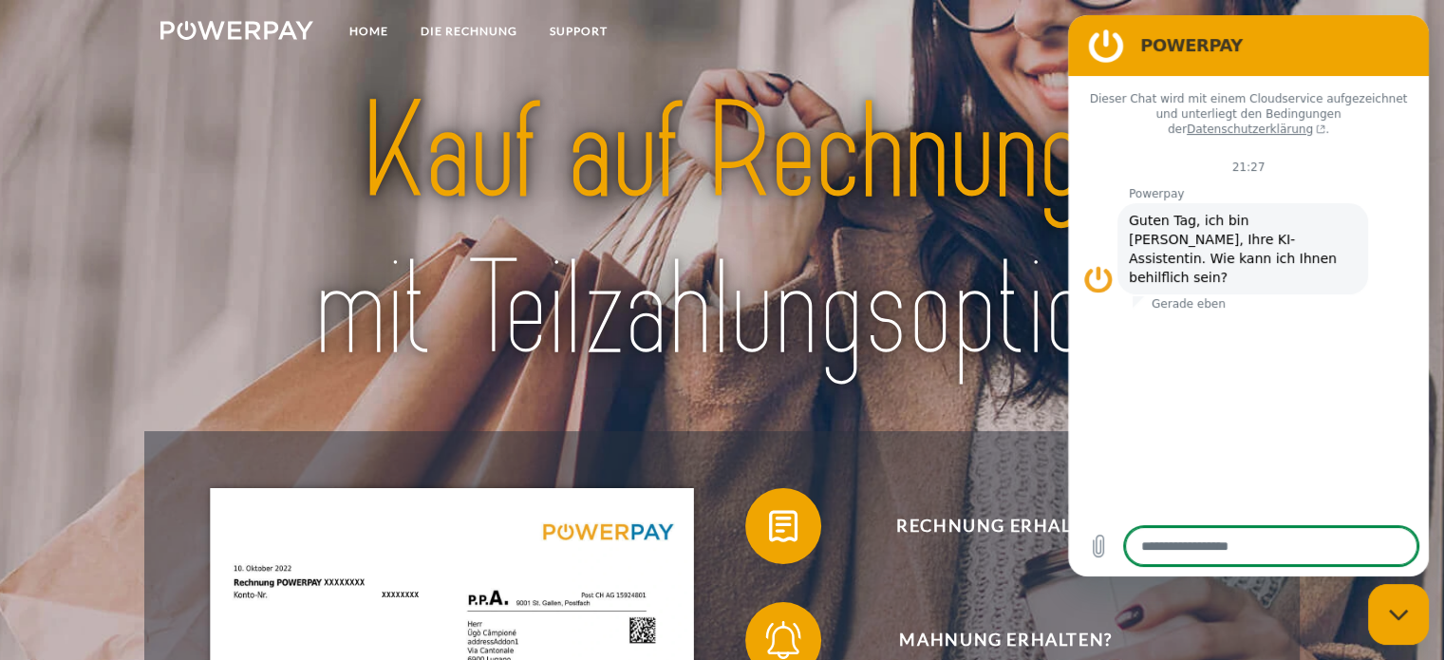
click at [945, 65] on nav "Home DIE RECHNUNG SUPPORT agb" at bounding box center [722, 33] width 1444 height 67
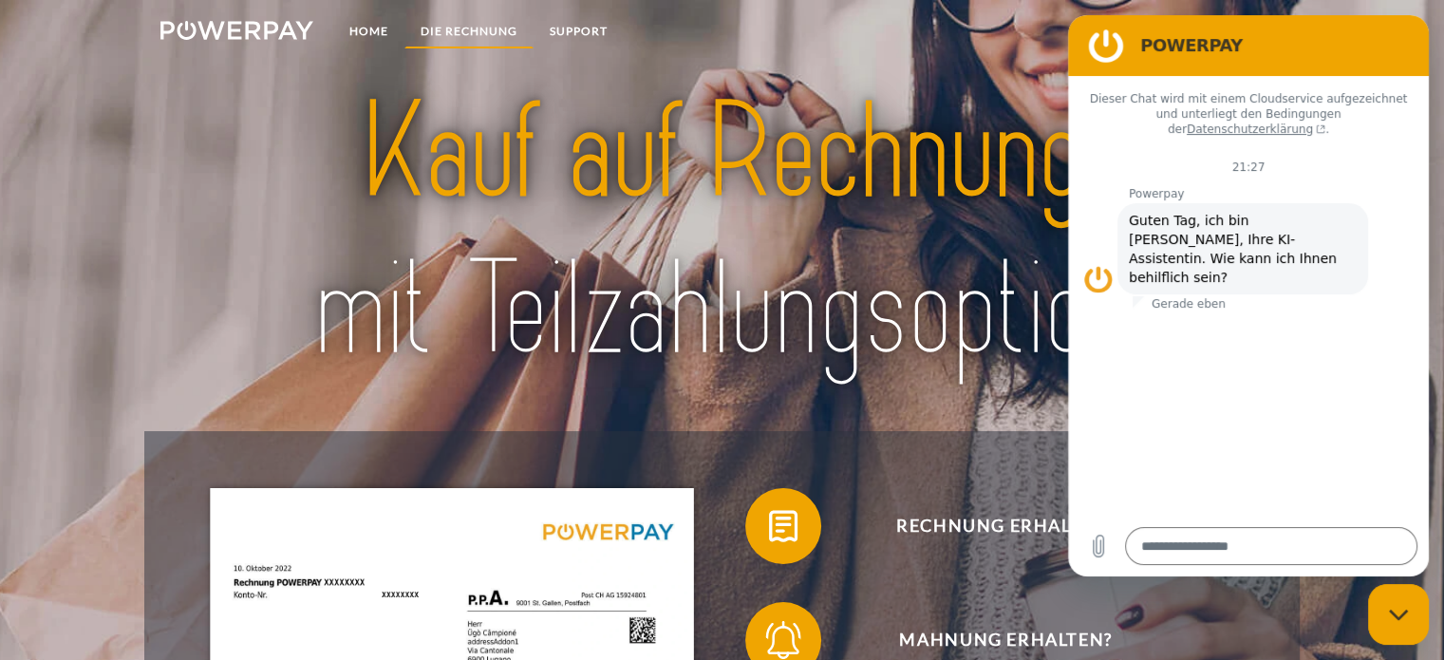
click at [469, 26] on link "DIE RECHNUNG" at bounding box center [468, 31] width 129 height 34
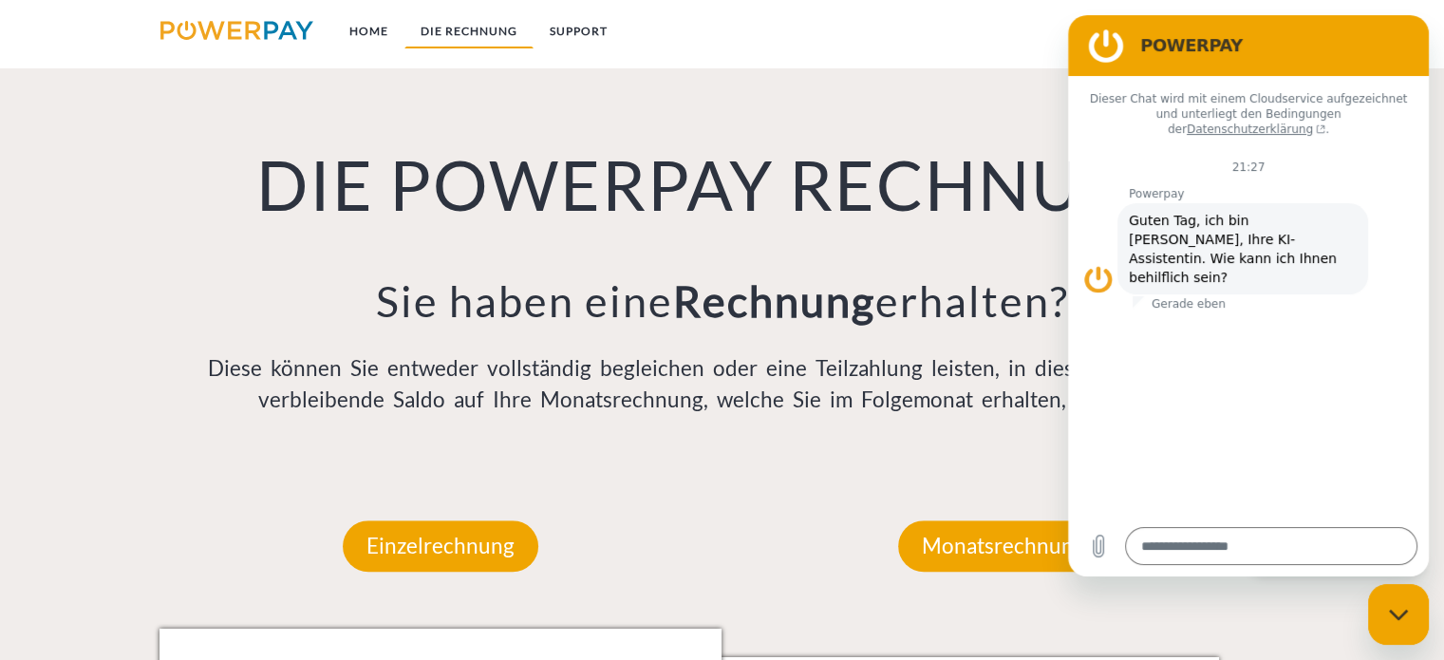
scroll to position [1321, 0]
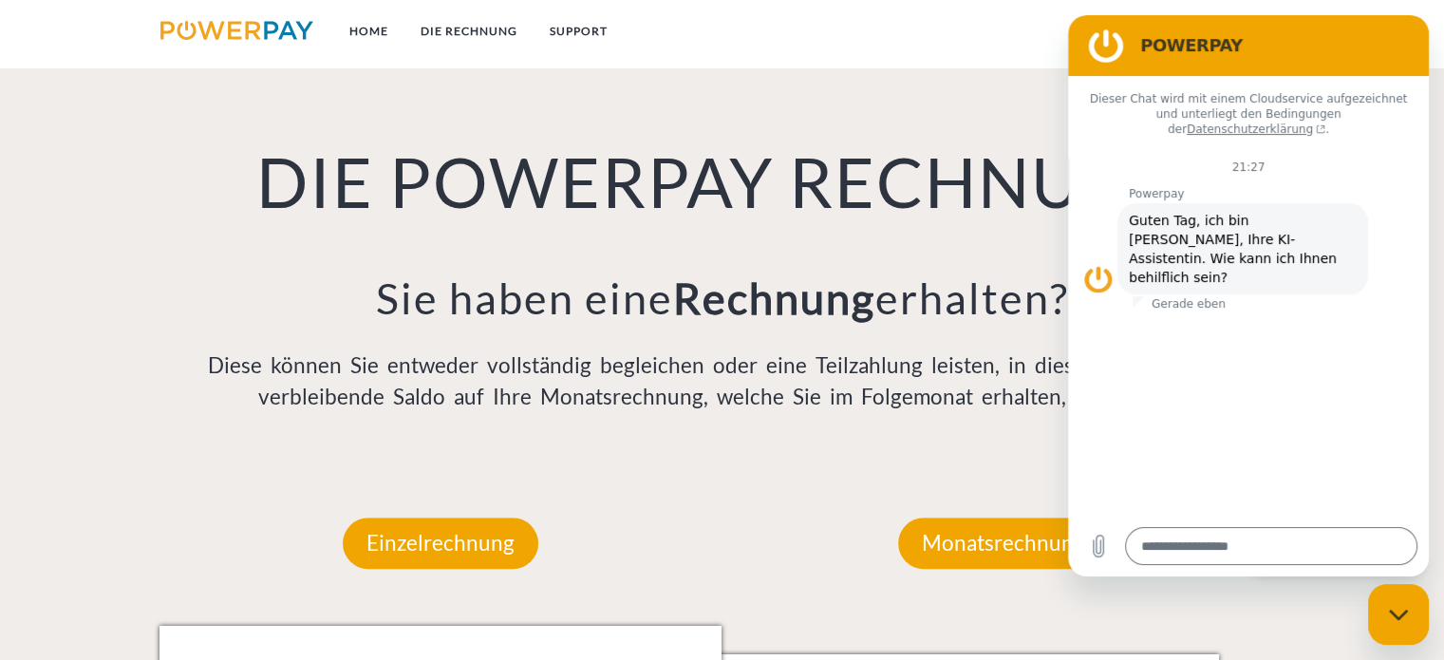
click at [1109, 58] on figure at bounding box center [1106, 46] width 38 height 38
click at [832, 122] on div "DIE POWERPAY RECHNUNG Sie haben eine Rechnung erhalten? Diese können Sie entwed…" at bounding box center [721, 228] width 1155 height 464
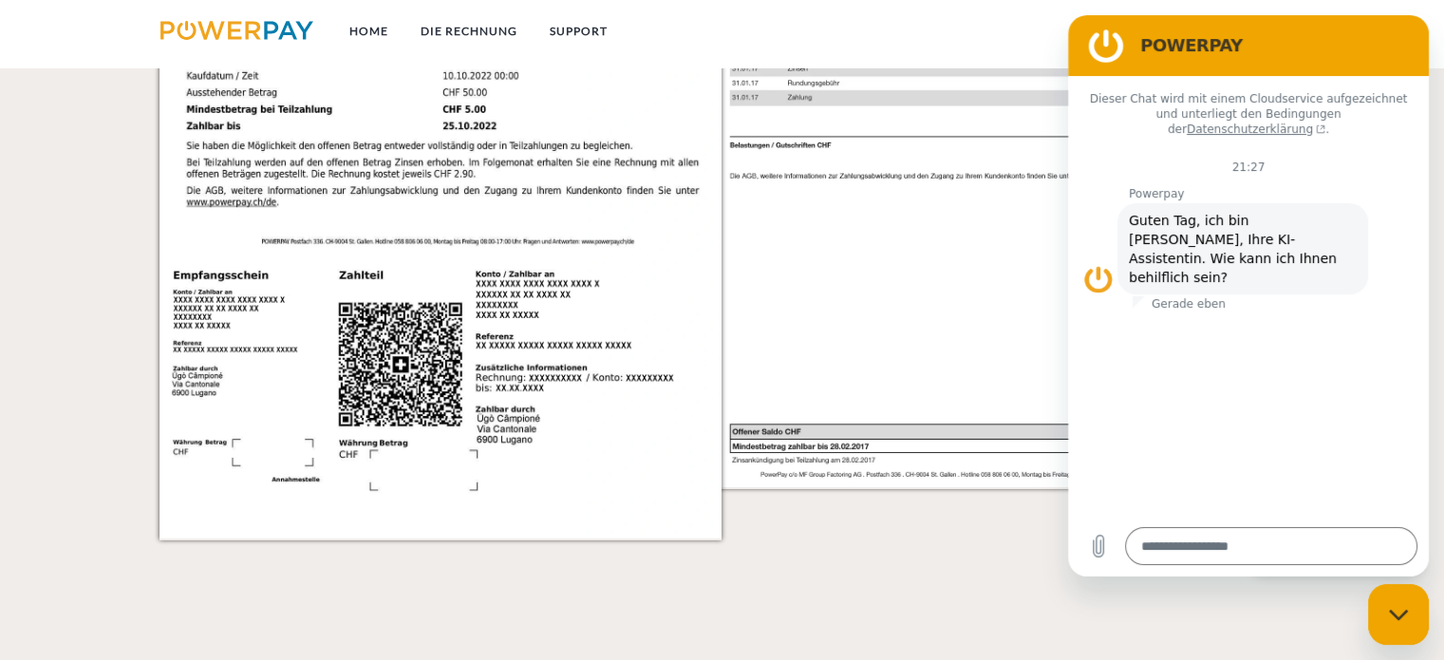
scroll to position [2270, 0]
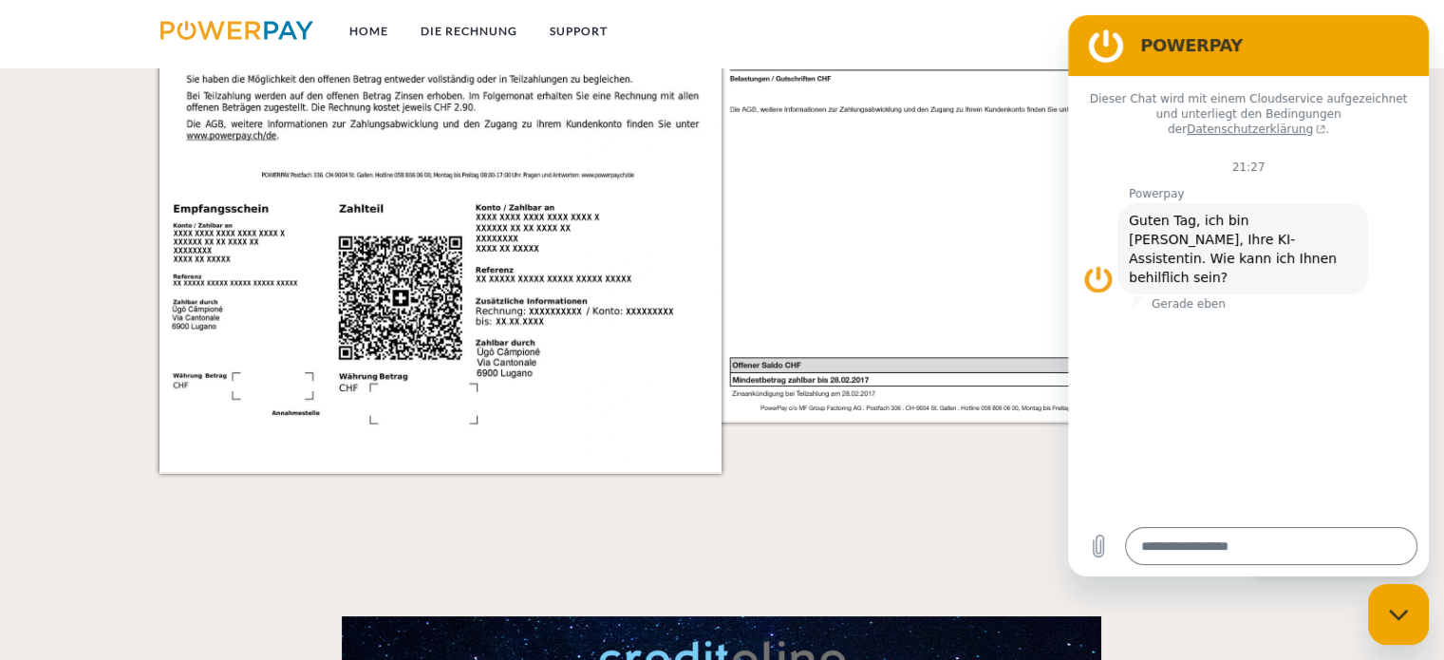
click at [973, 63] on nav "Home DIE RECHNUNG SUPPORT agb" at bounding box center [722, 33] width 1444 height 67
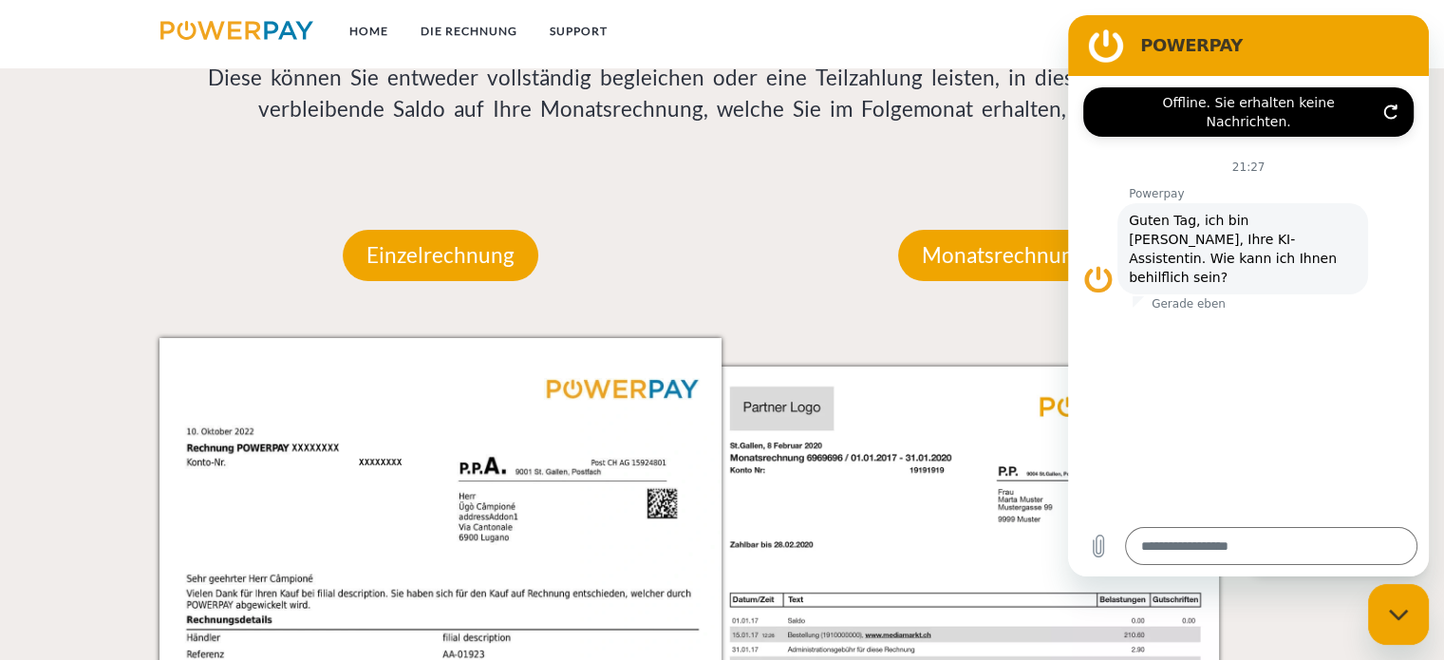
scroll to position [1606, 0]
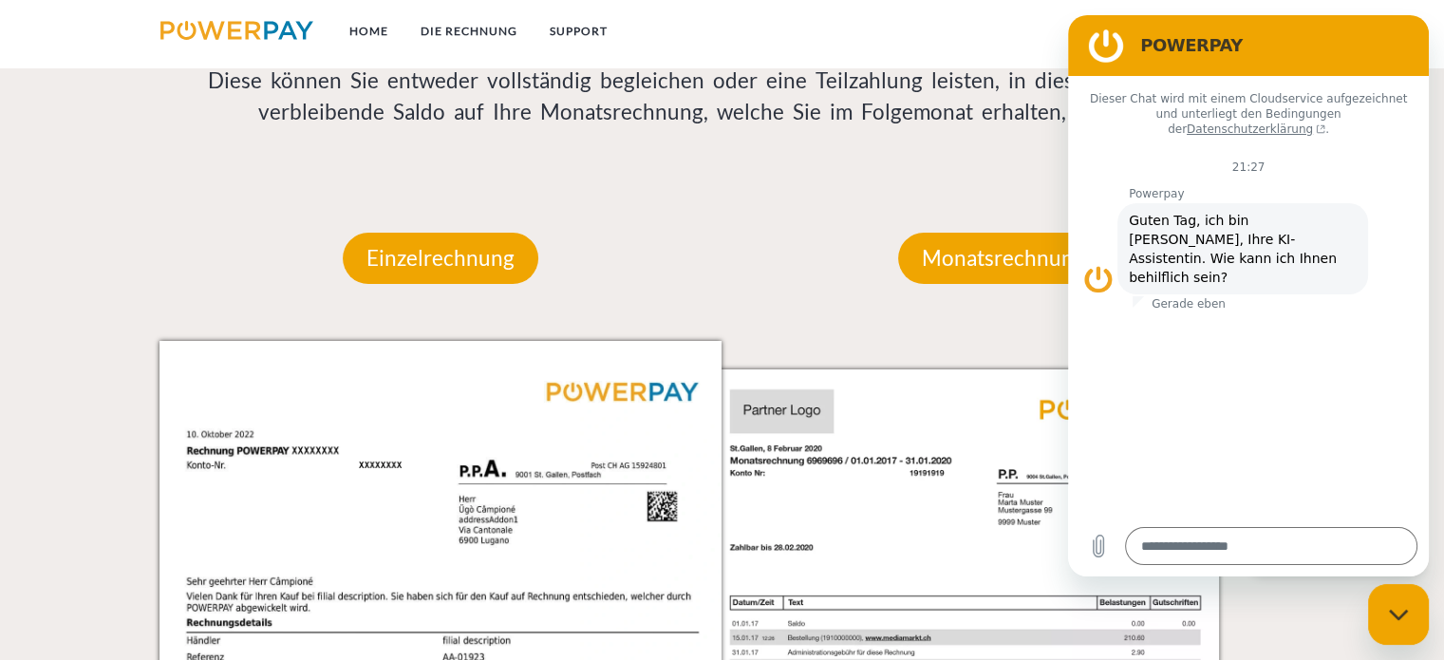
click at [1400, 587] on div "Messaging-Fenster schließen" at bounding box center [1397, 614] width 57 height 57
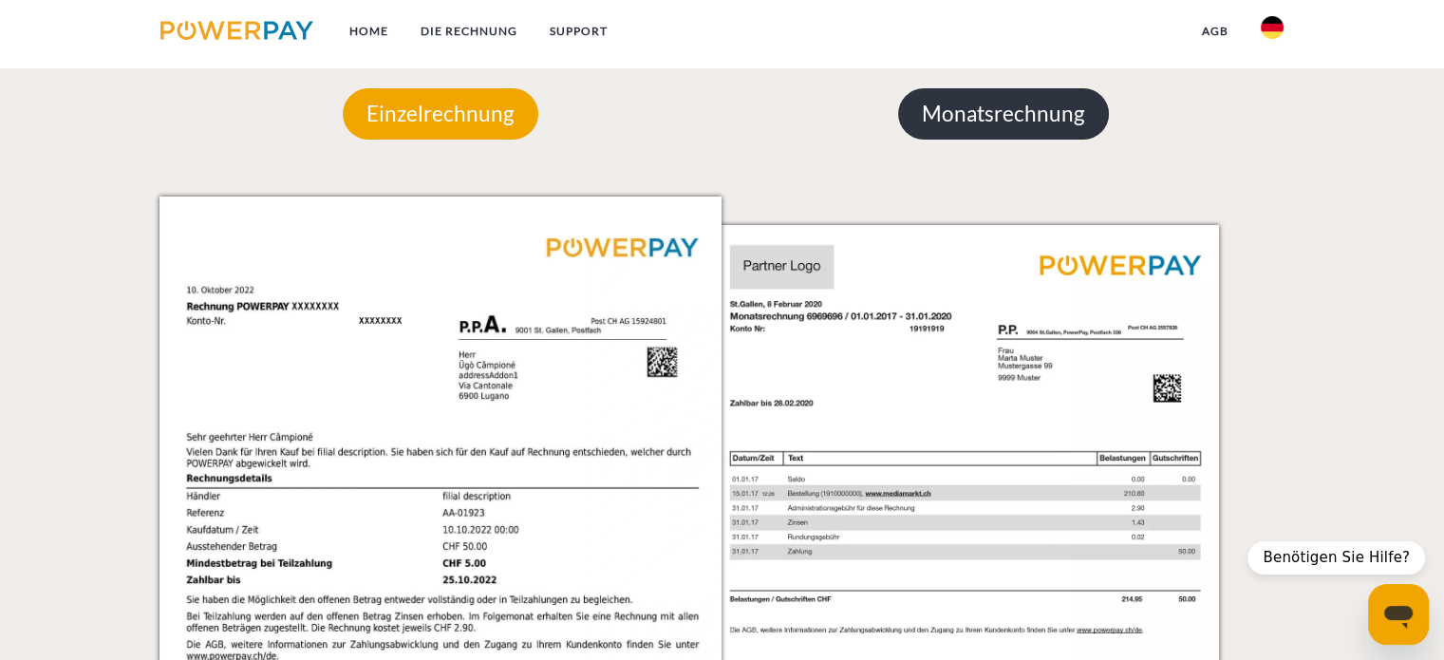
scroll to position [1701, 0]
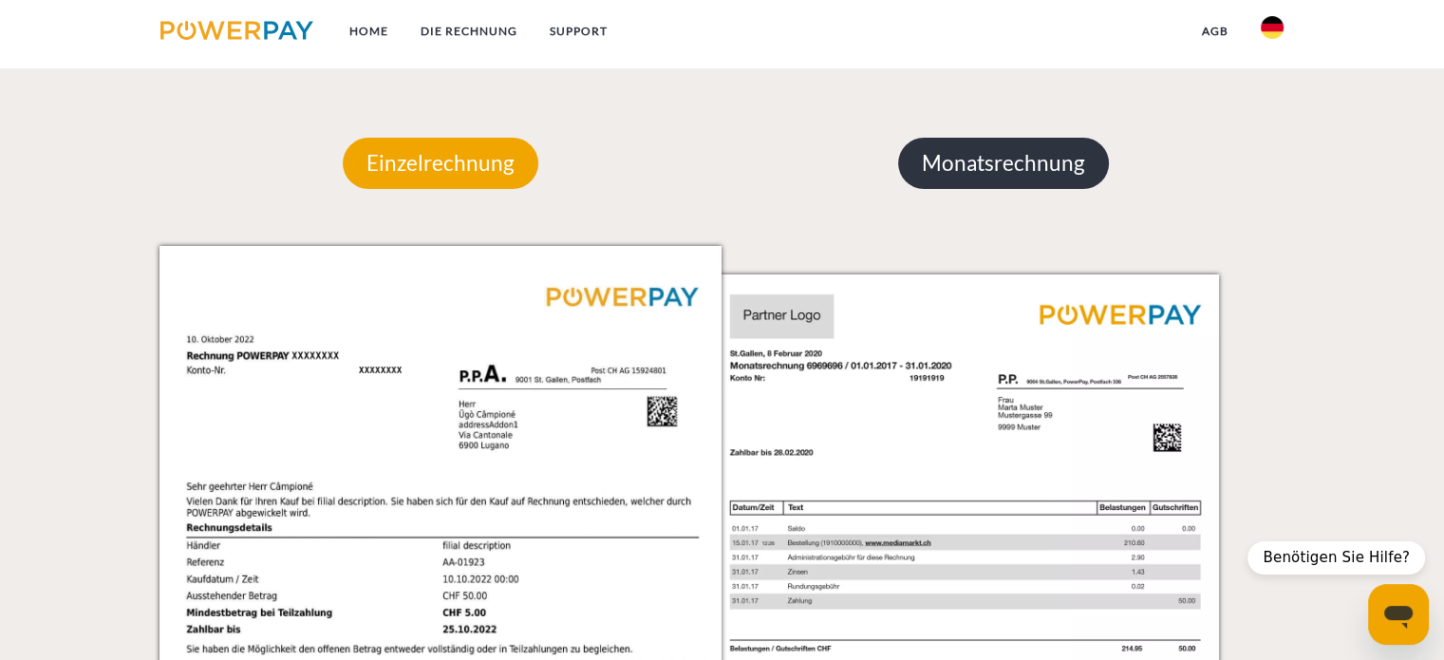
click at [985, 189] on p "Monatsrechnung" at bounding box center [1003, 163] width 211 height 51
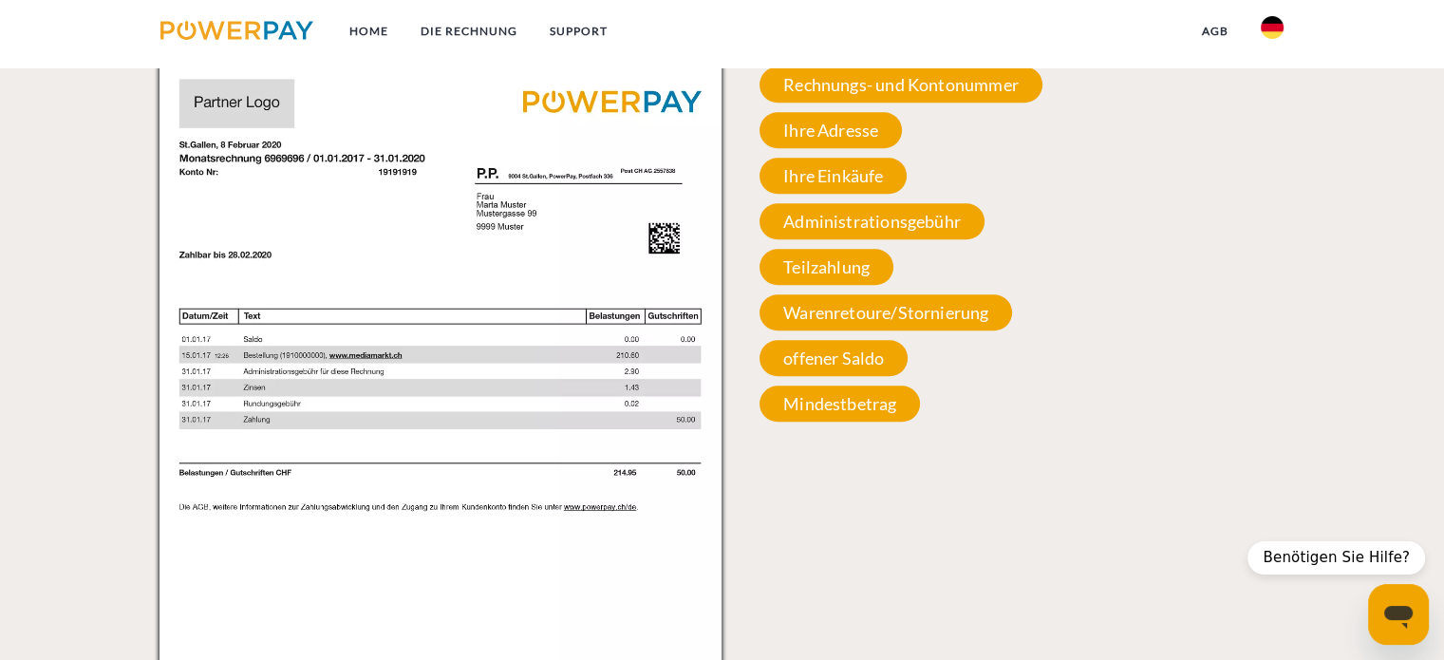
scroll to position [1891, 0]
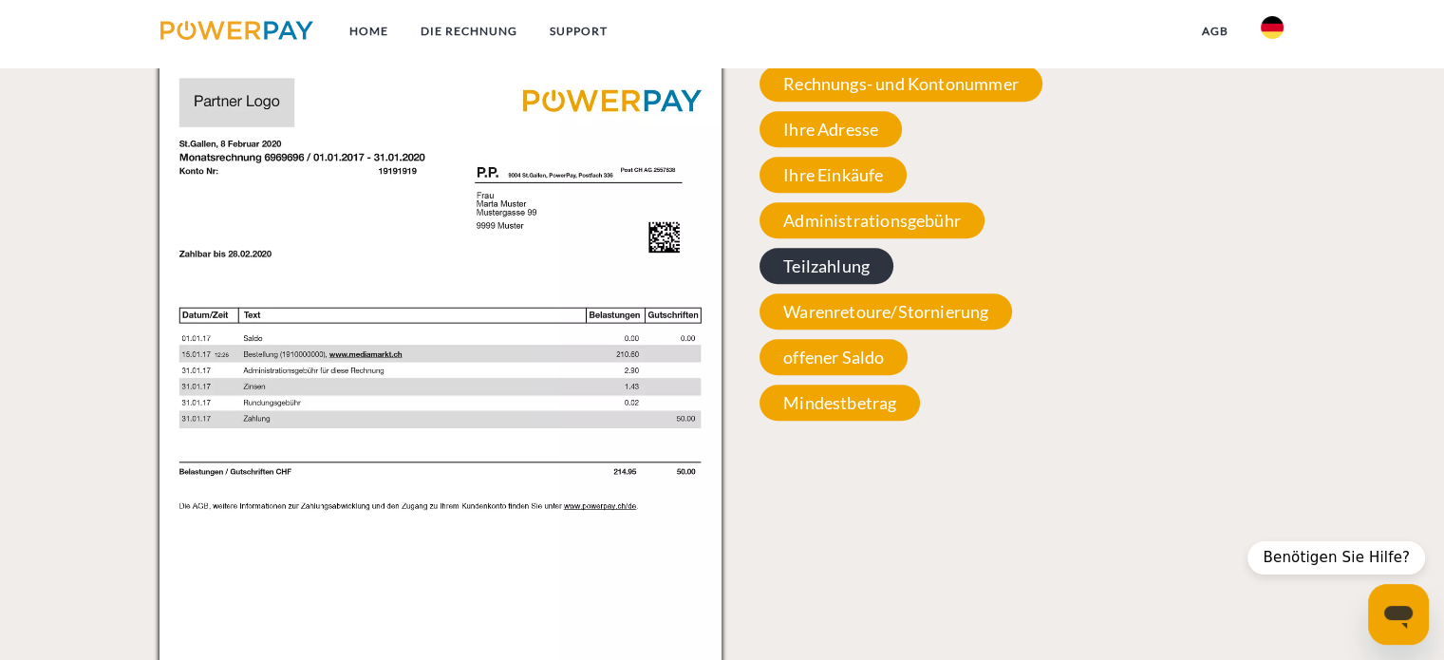
click at [785, 270] on span "Teilzahlung" at bounding box center [826, 266] width 134 height 36
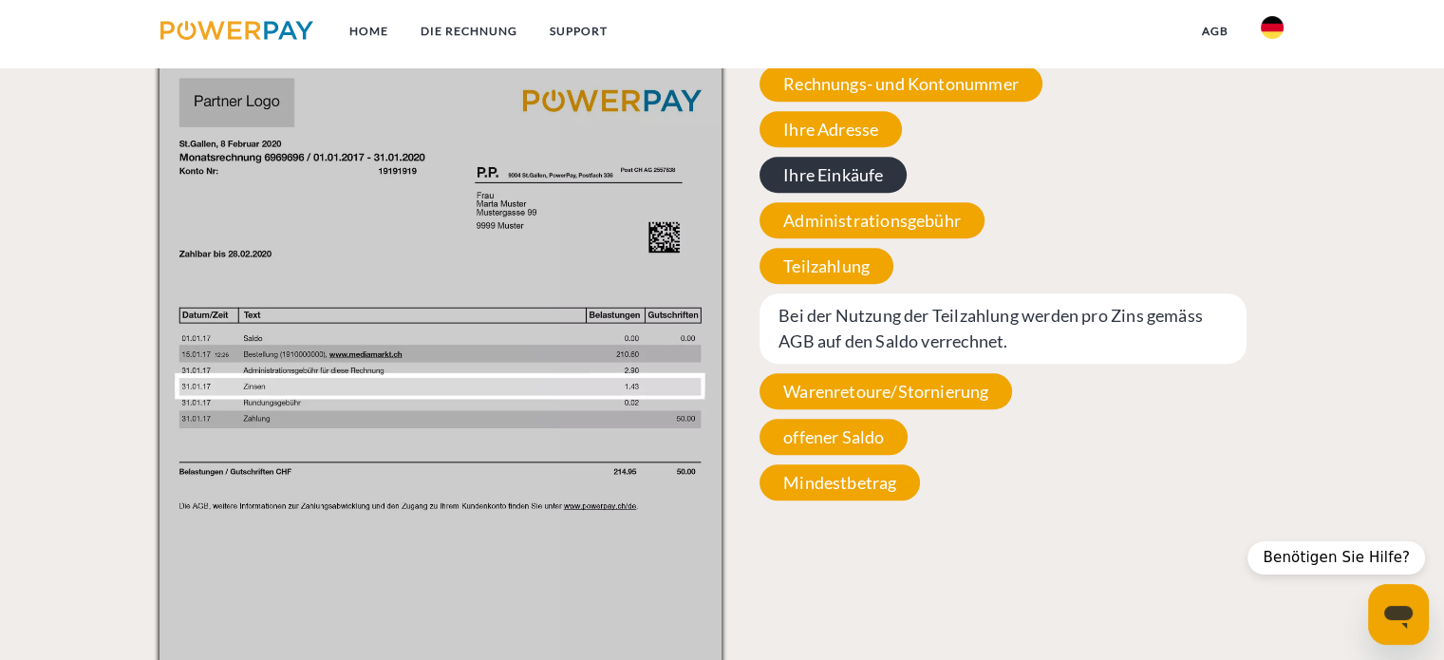
click at [855, 173] on span "Ihre Einkäufe" at bounding box center [832, 175] width 147 height 36
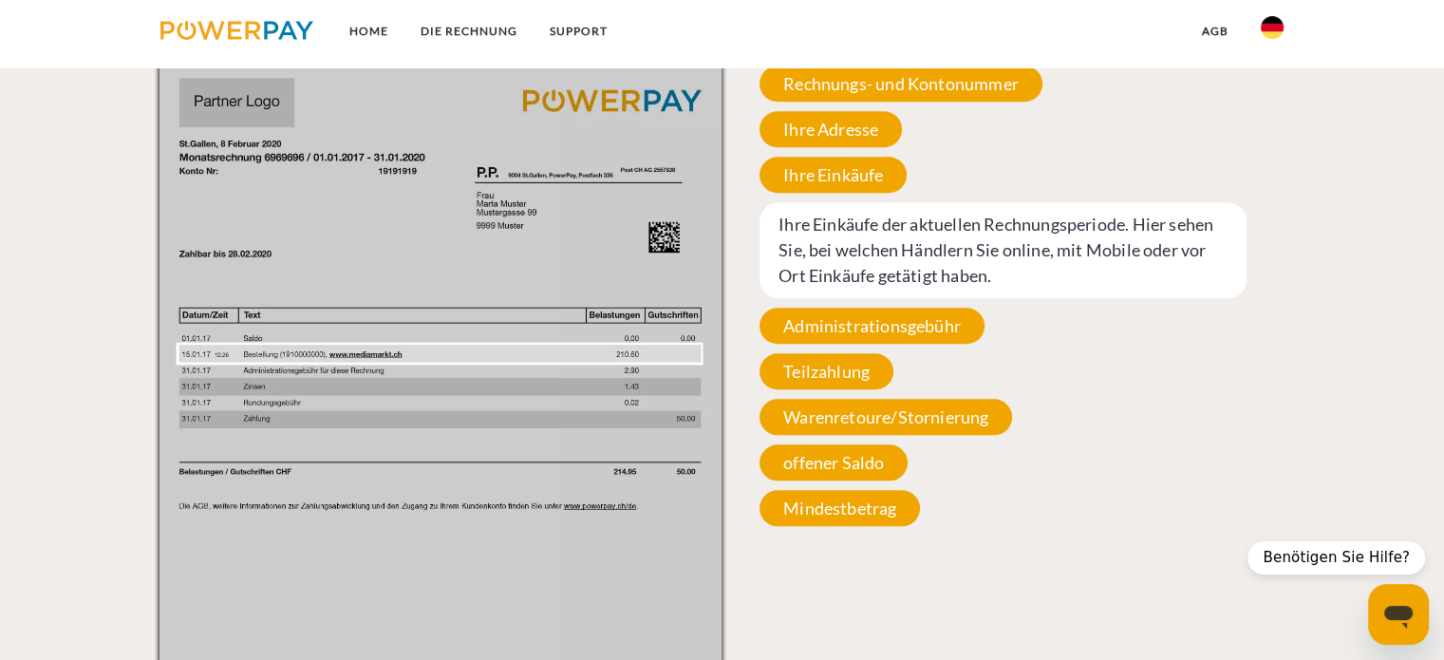
click at [790, 523] on span "Mindestbetrag" at bounding box center [839, 508] width 160 height 36
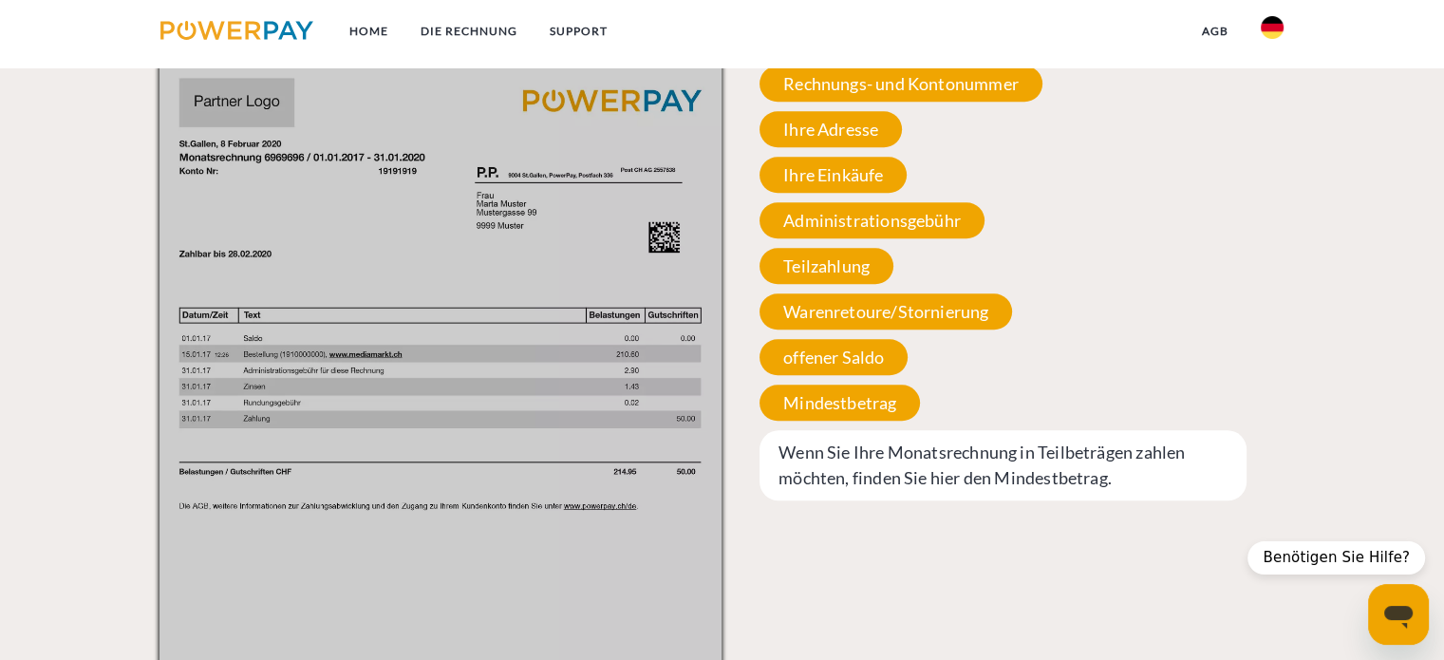
type textarea "*"
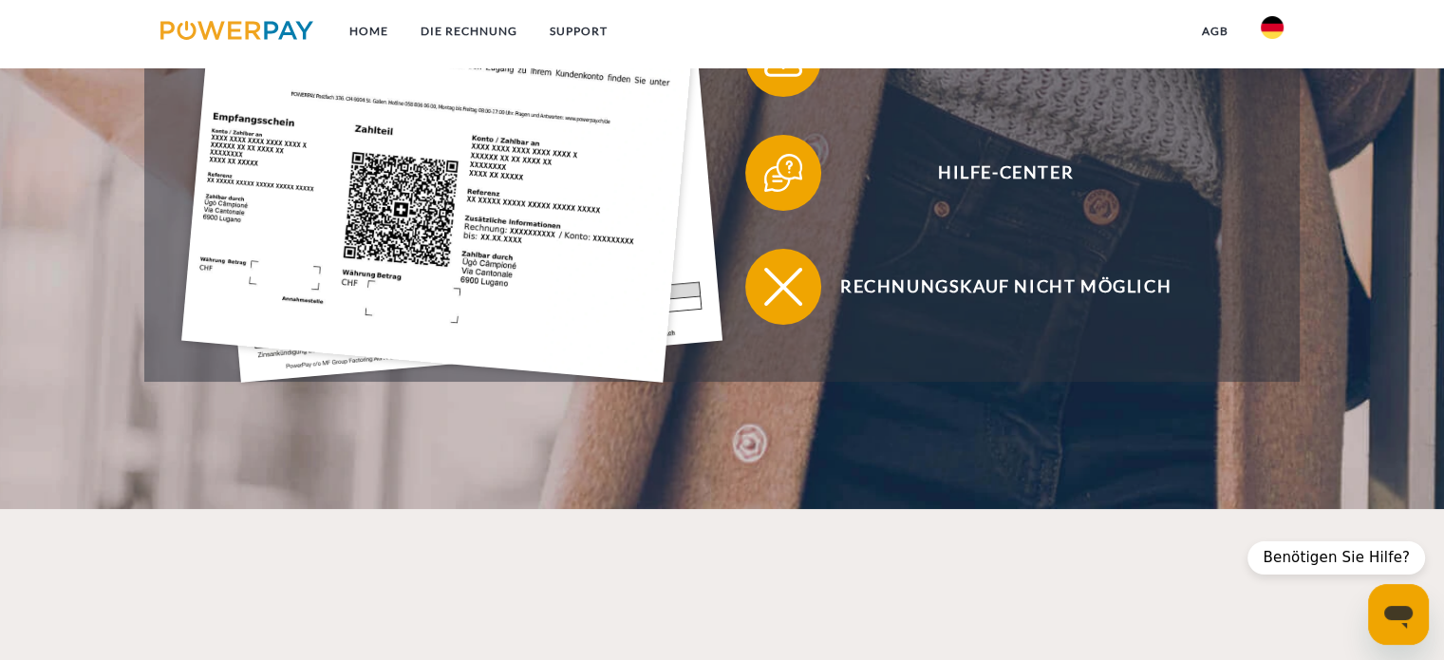
scroll to position [562, 0]
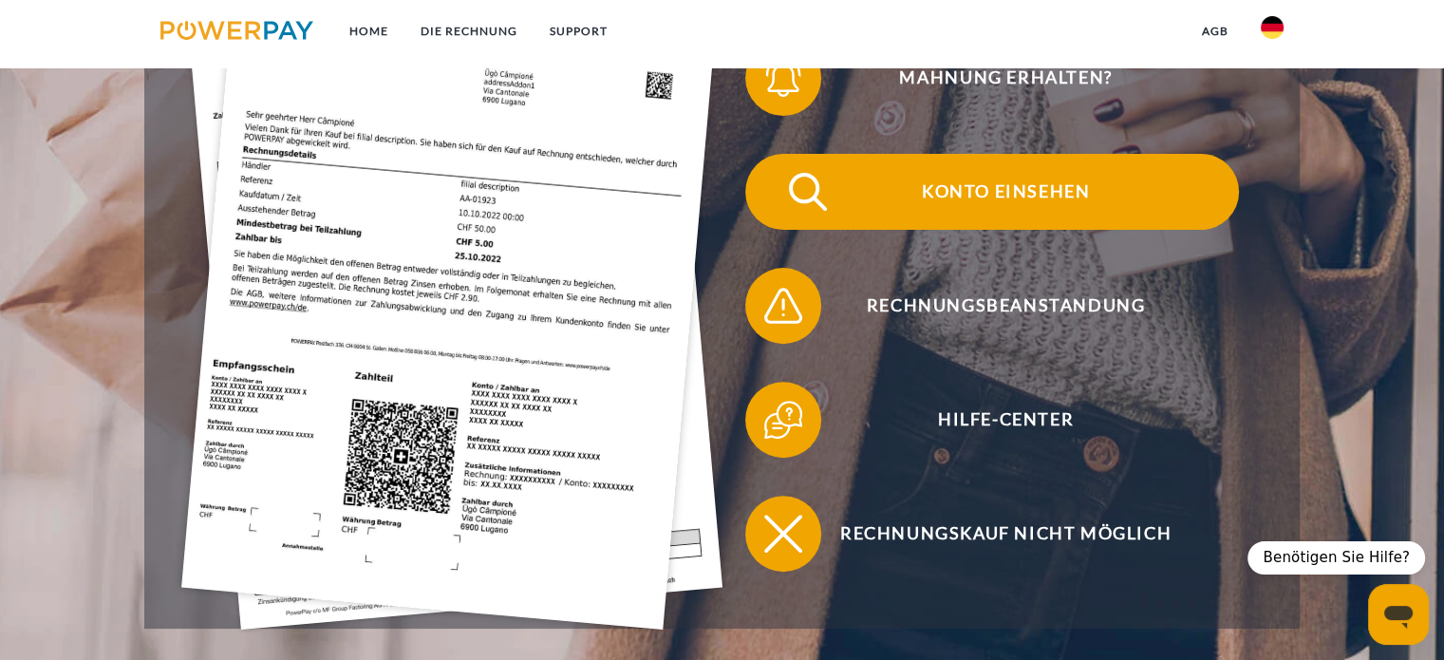
click at [989, 208] on span "Konto einsehen" at bounding box center [1005, 192] width 465 height 76
